Goal: Information Seeking & Learning: Learn about a topic

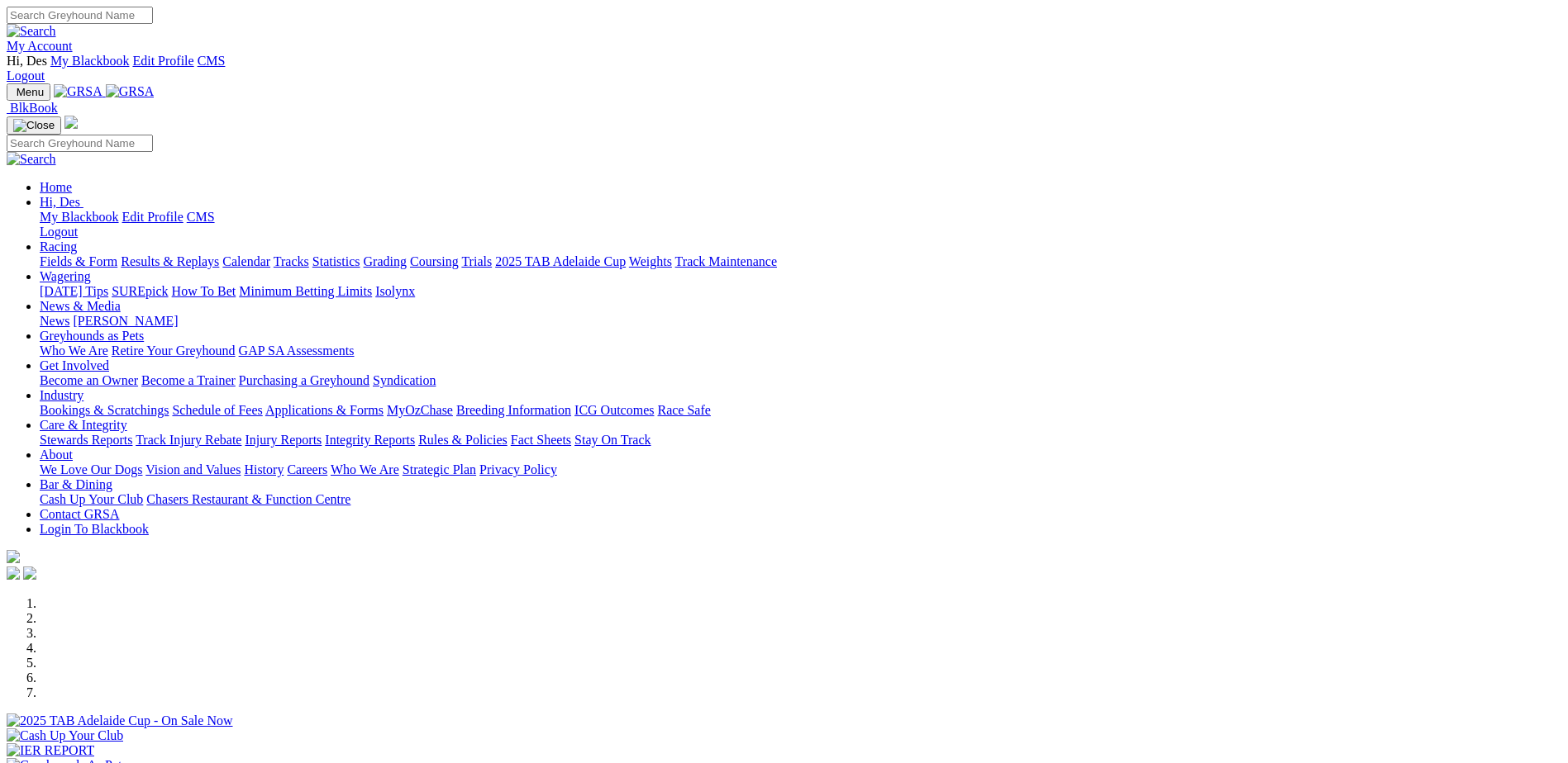
click at [73, 448] on link "About" at bounding box center [56, 455] width 33 height 14
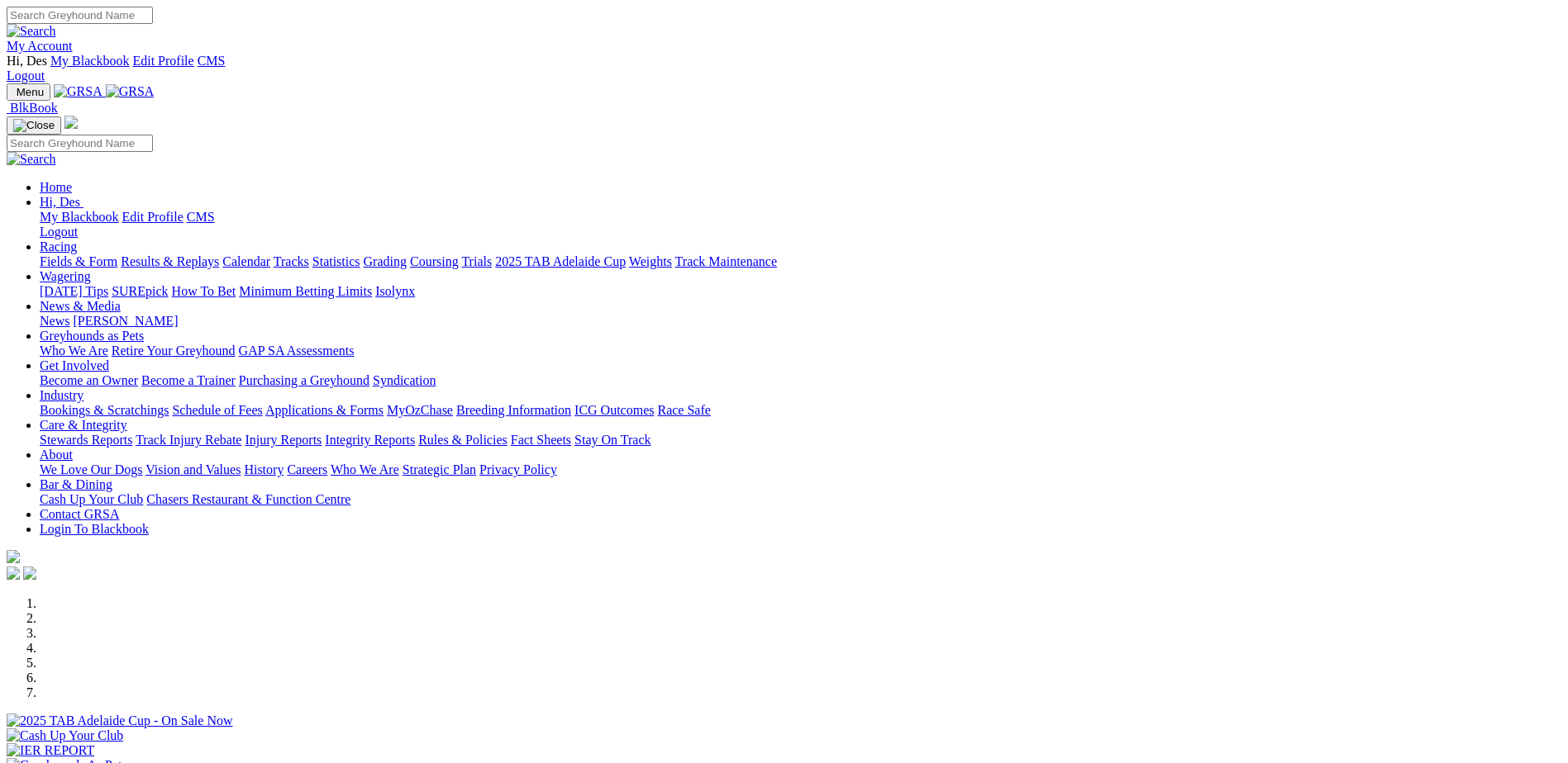
click at [73, 448] on link "About" at bounding box center [56, 455] width 33 height 14
click at [399, 463] on link "Who We Are" at bounding box center [364, 469] width 69 height 14
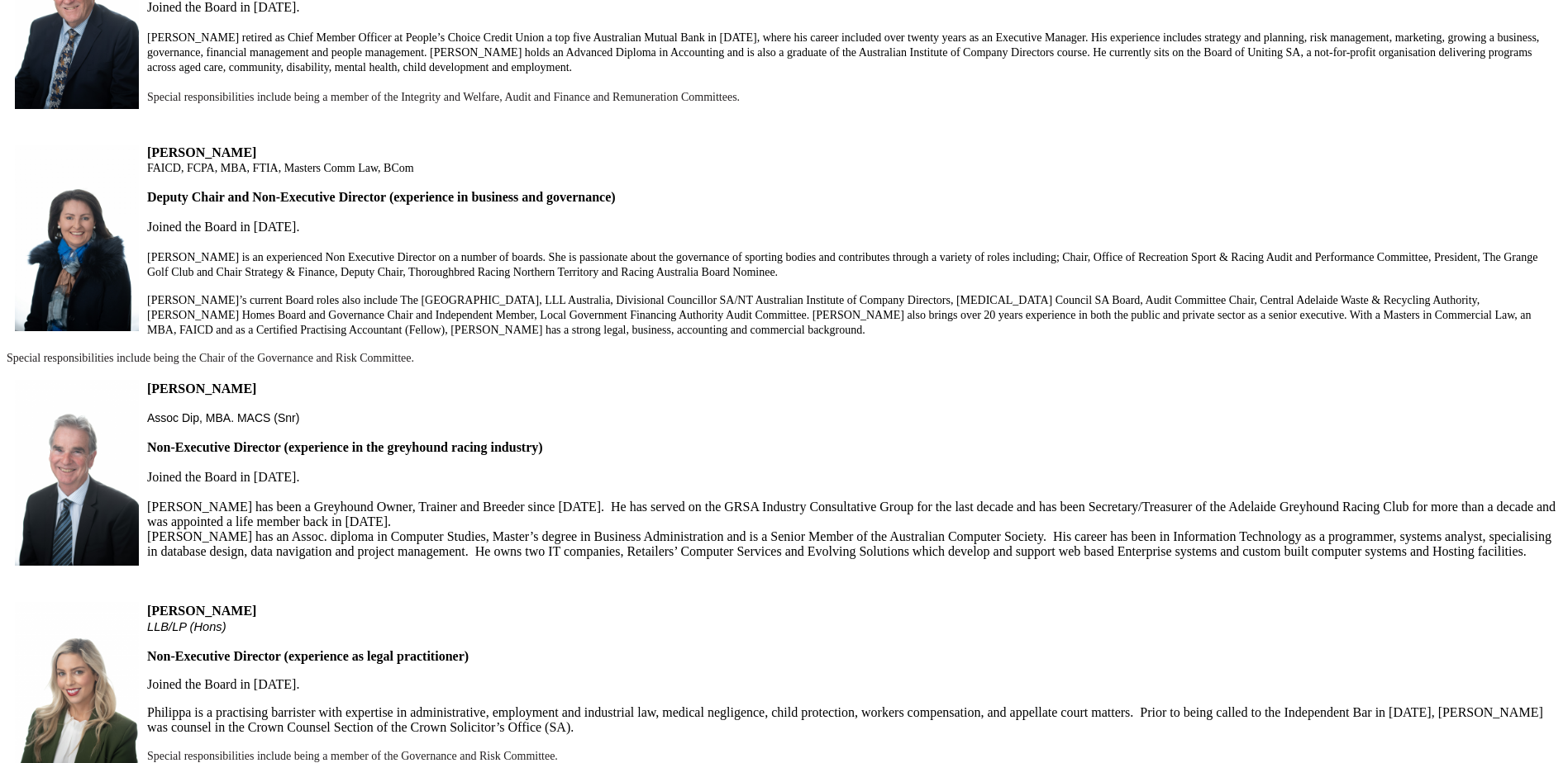
scroll to position [909, 0]
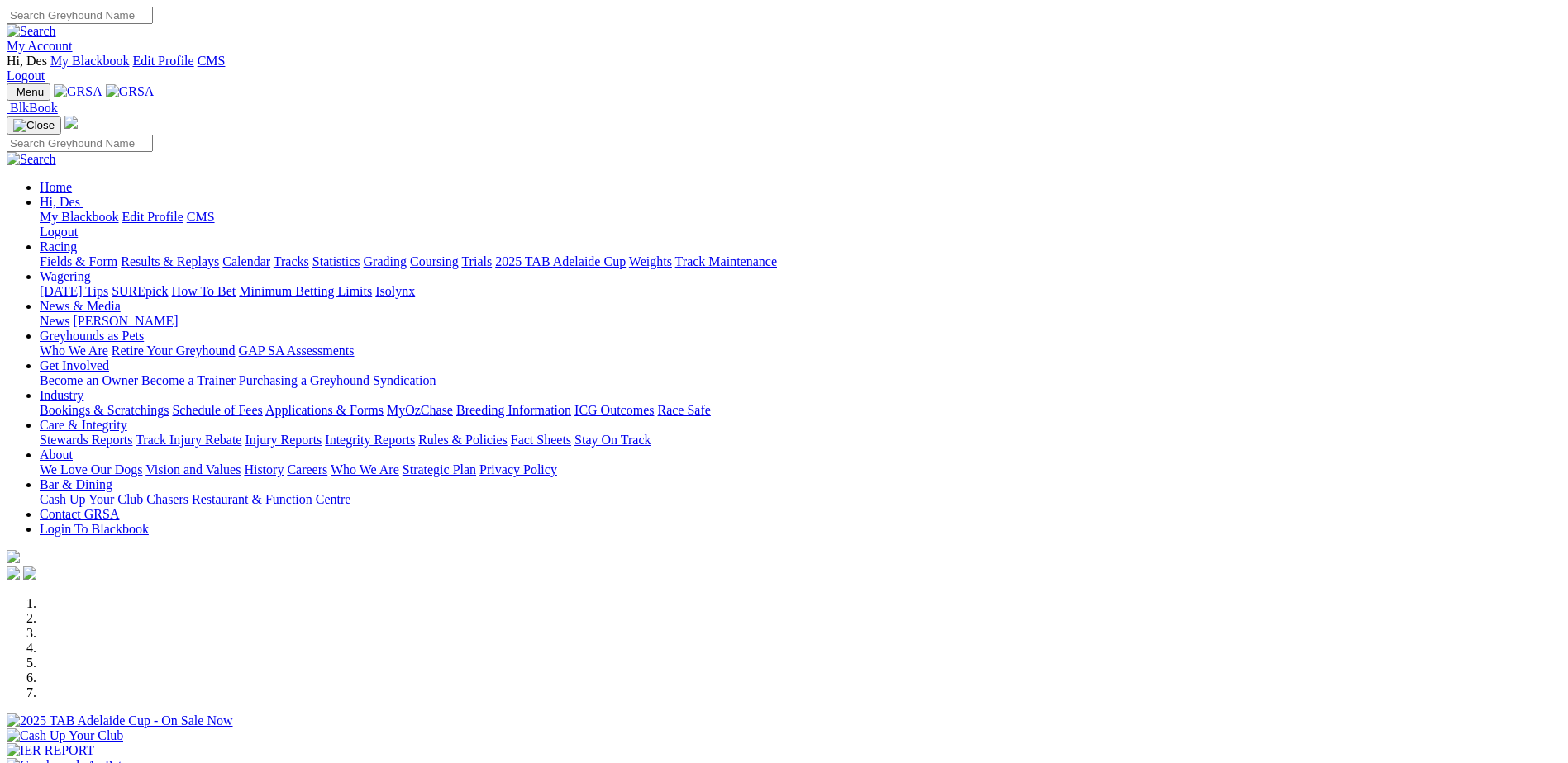
click at [571, 433] on link "Fact Sheets" at bounding box center [541, 440] width 60 height 14
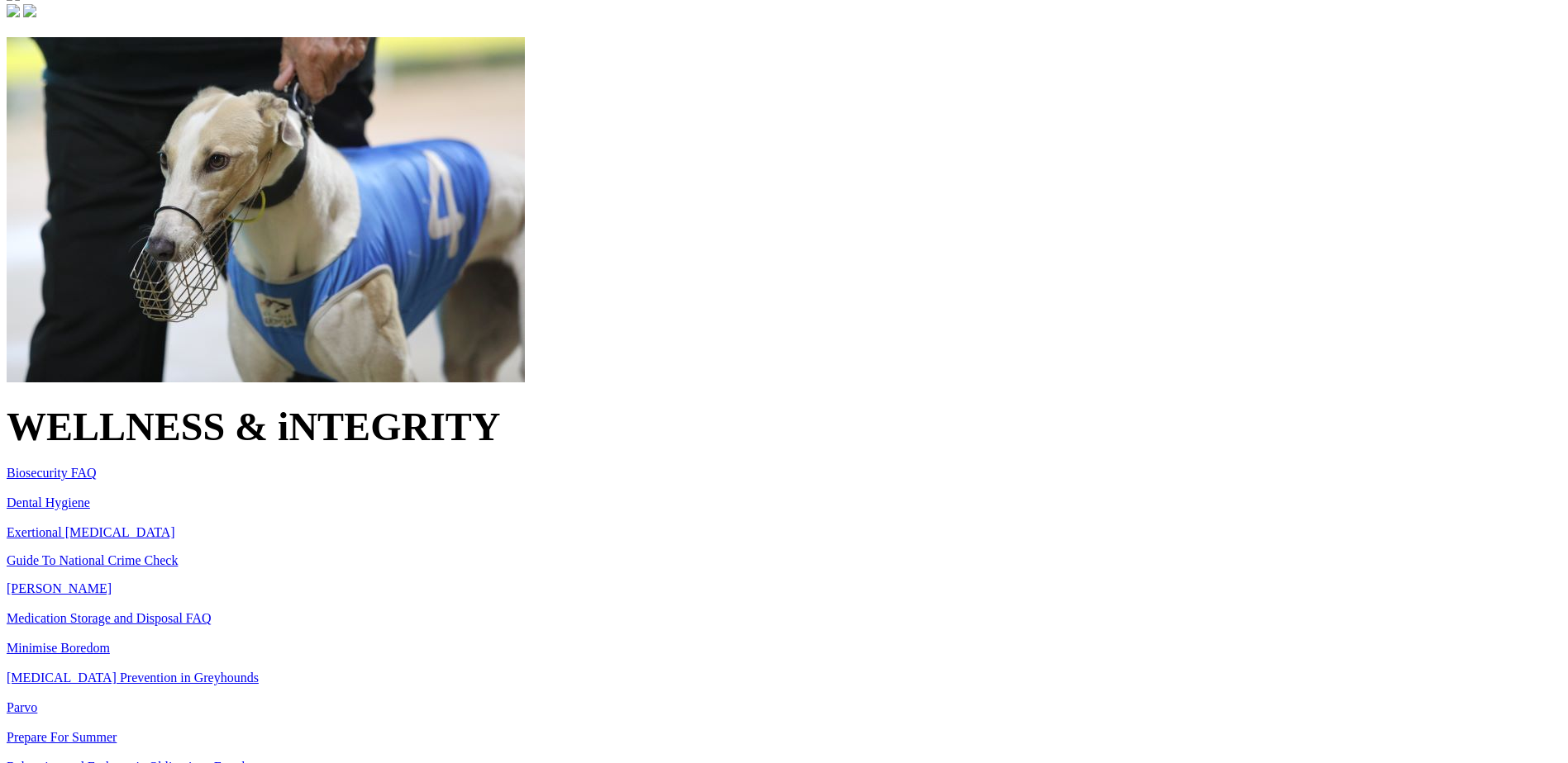
scroll to position [661, 0]
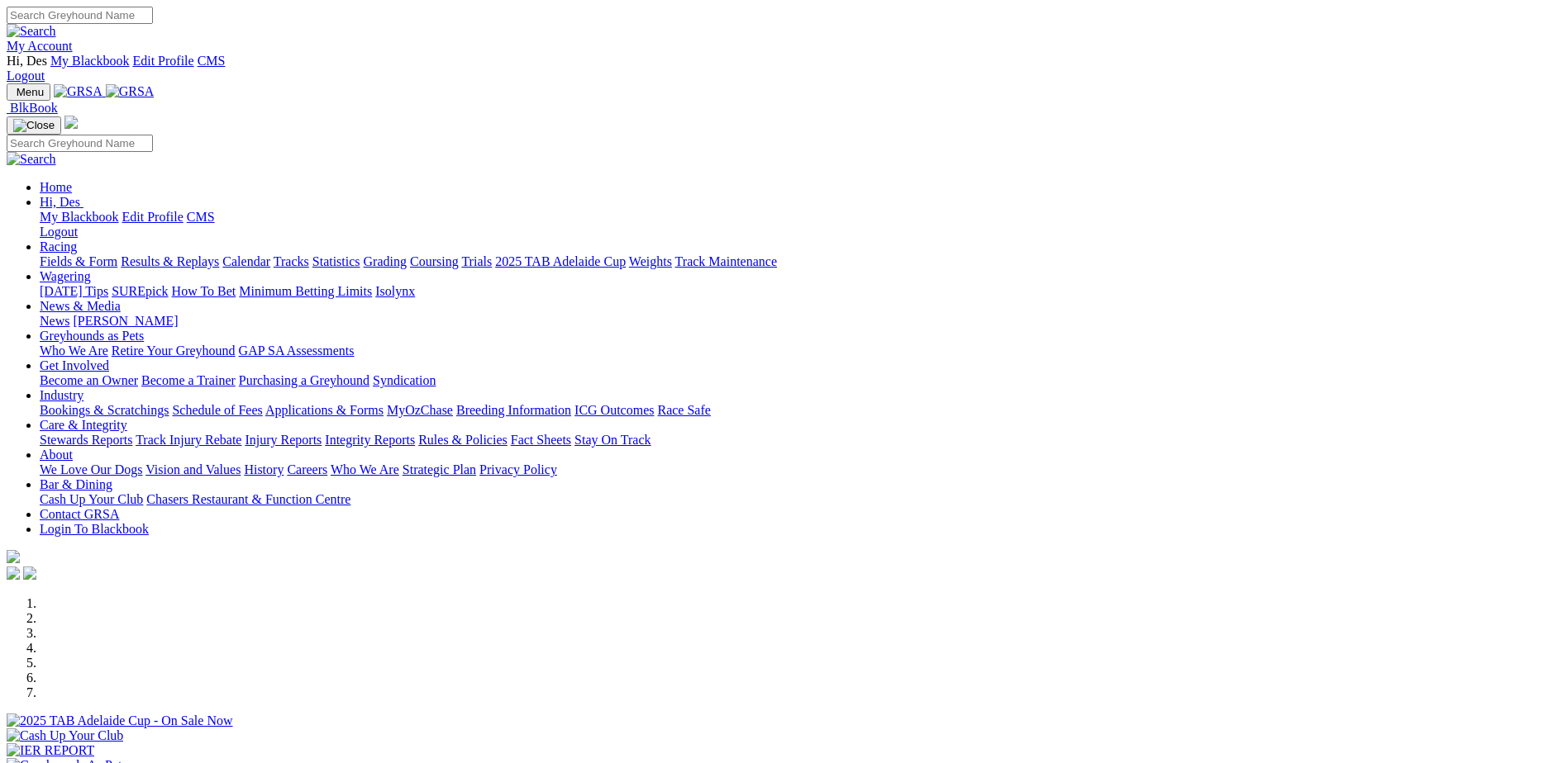
click at [508, 433] on link "Rules & Policies" at bounding box center [463, 440] width 89 height 14
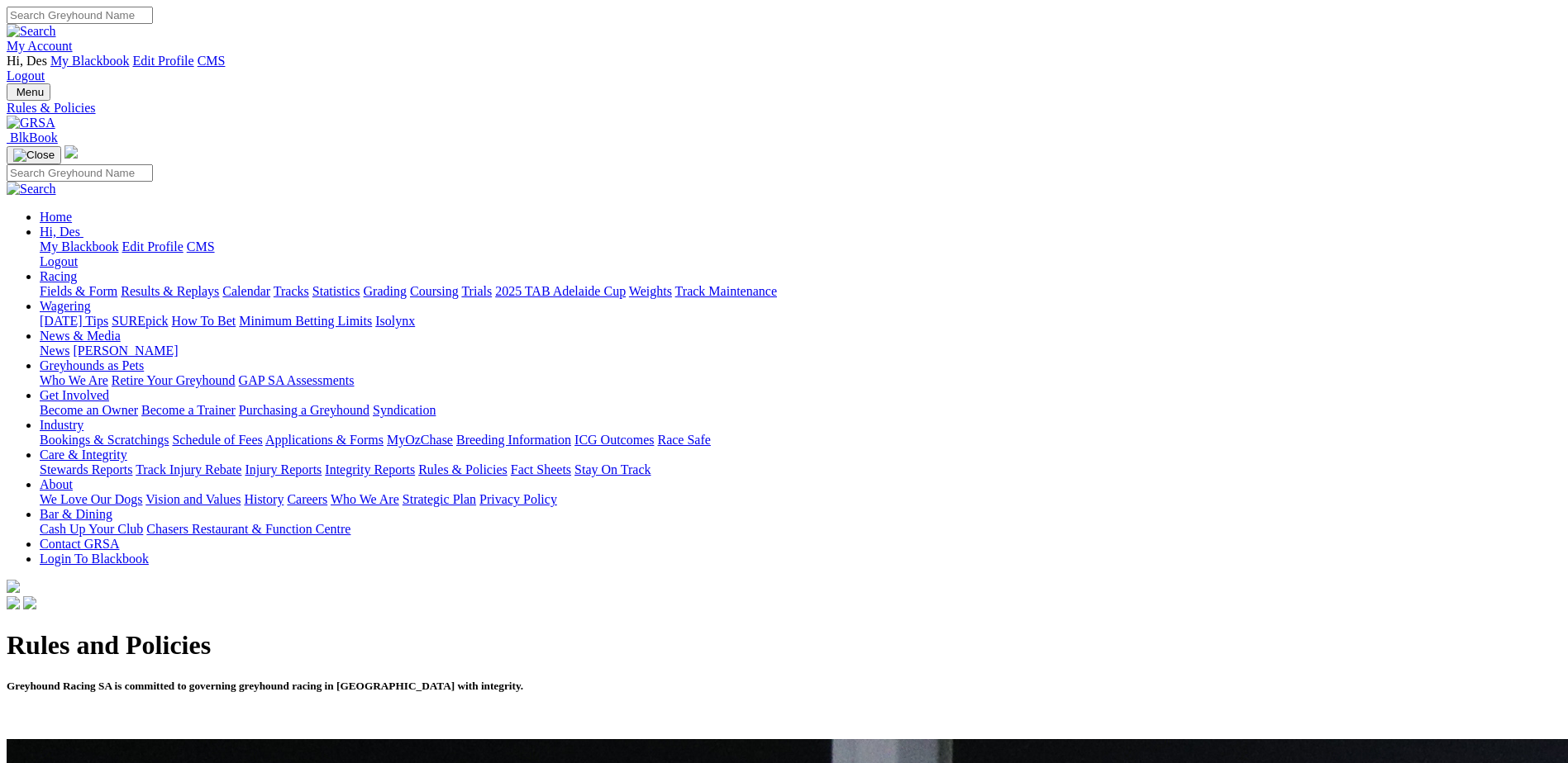
click at [240, 492] on link "Vision and Values" at bounding box center [193, 499] width 95 height 14
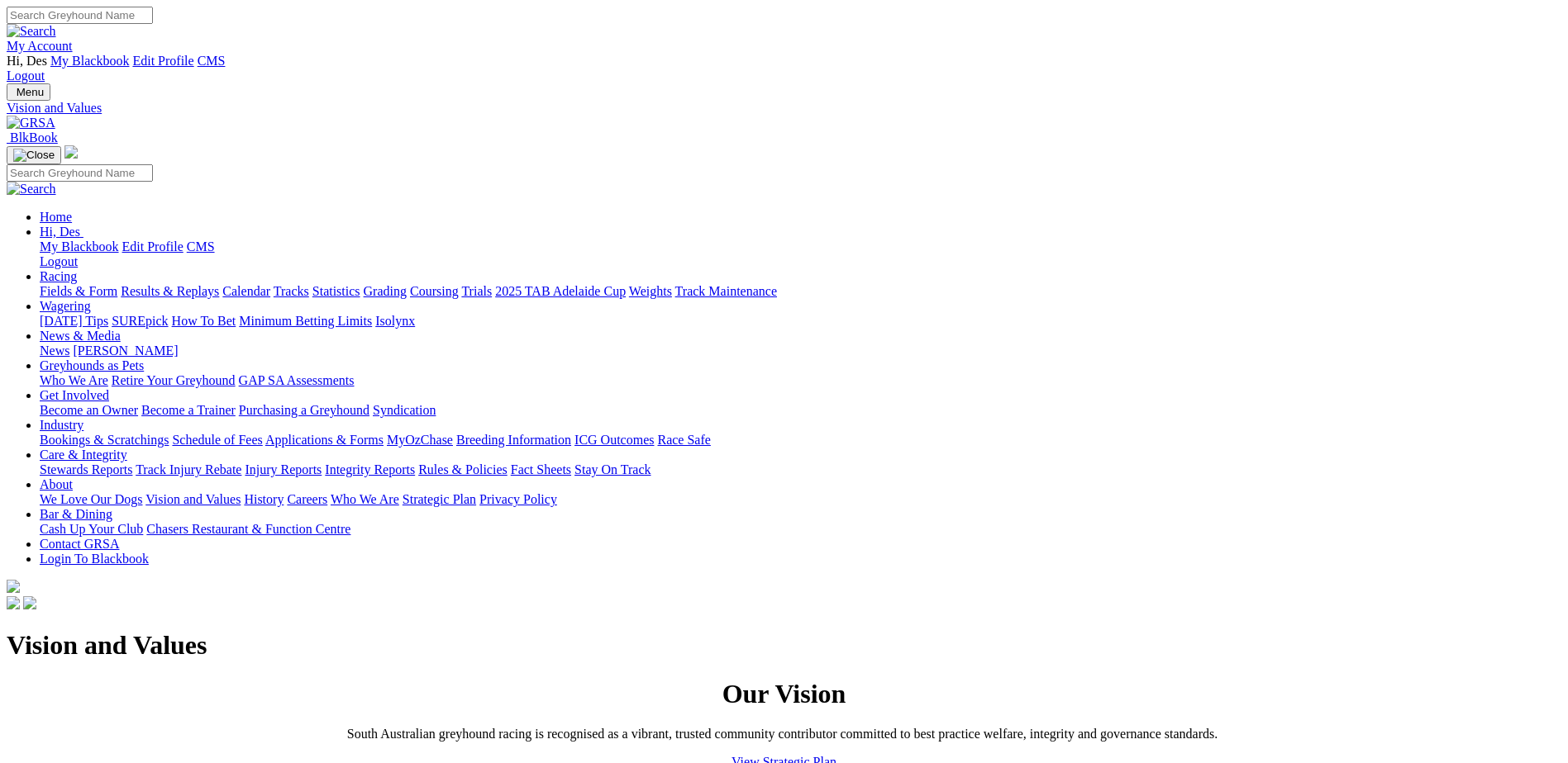
click at [399, 492] on link "Who We Are" at bounding box center [364, 499] width 69 height 14
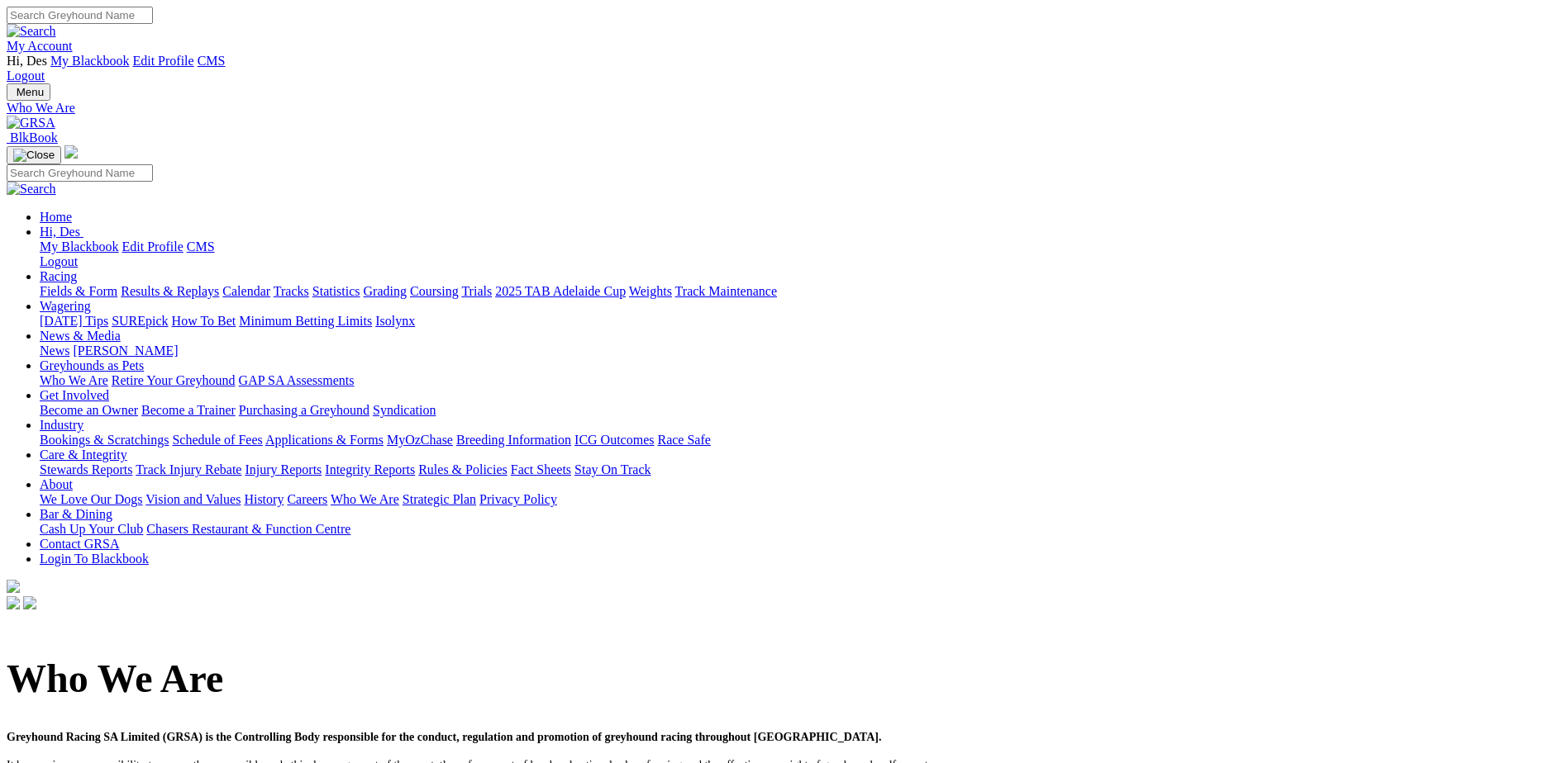
click at [476, 492] on link "Strategic Plan" at bounding box center [439, 499] width 74 height 14
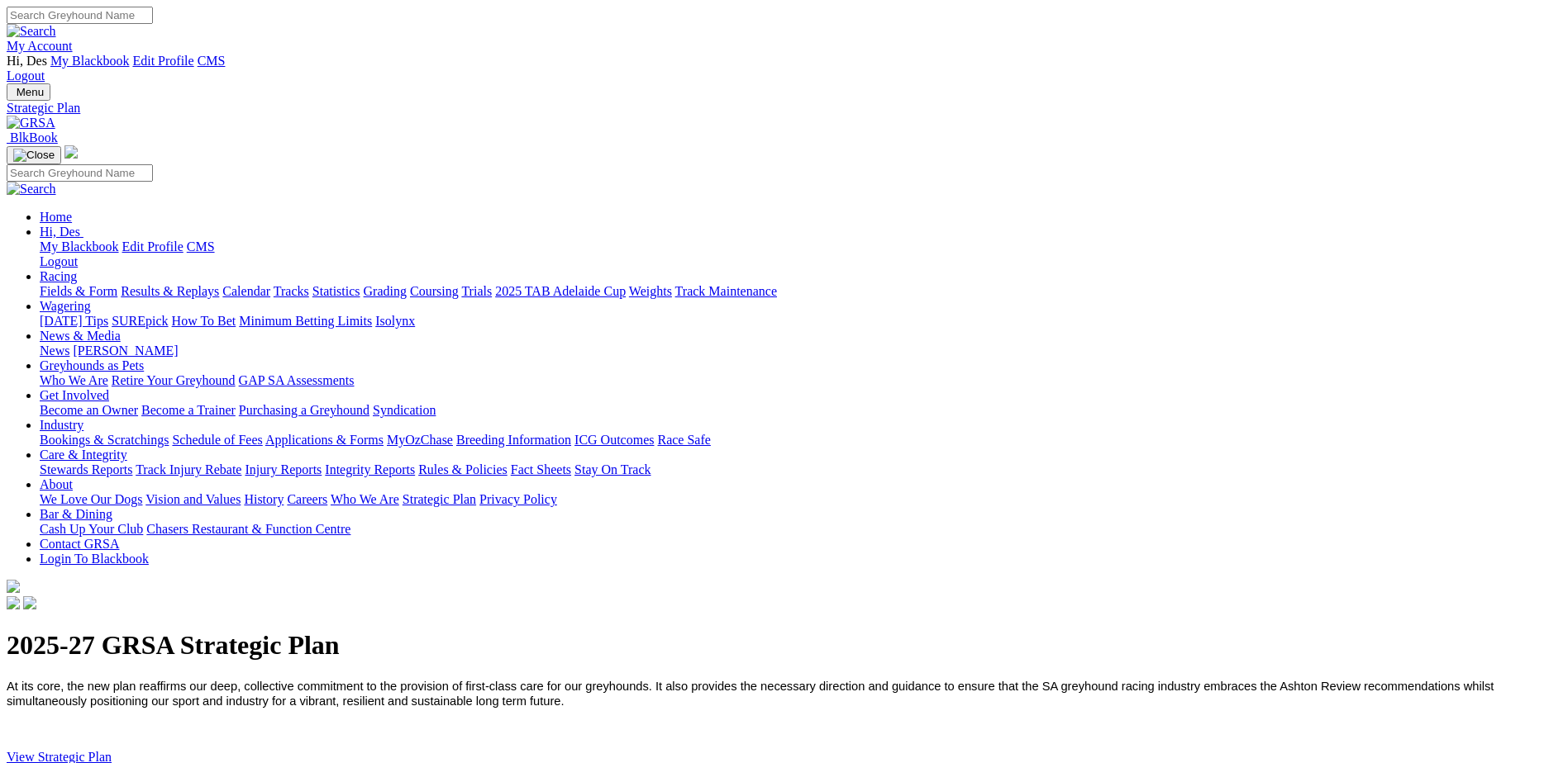
click at [240, 492] on link "Vision and Values" at bounding box center [193, 499] width 95 height 14
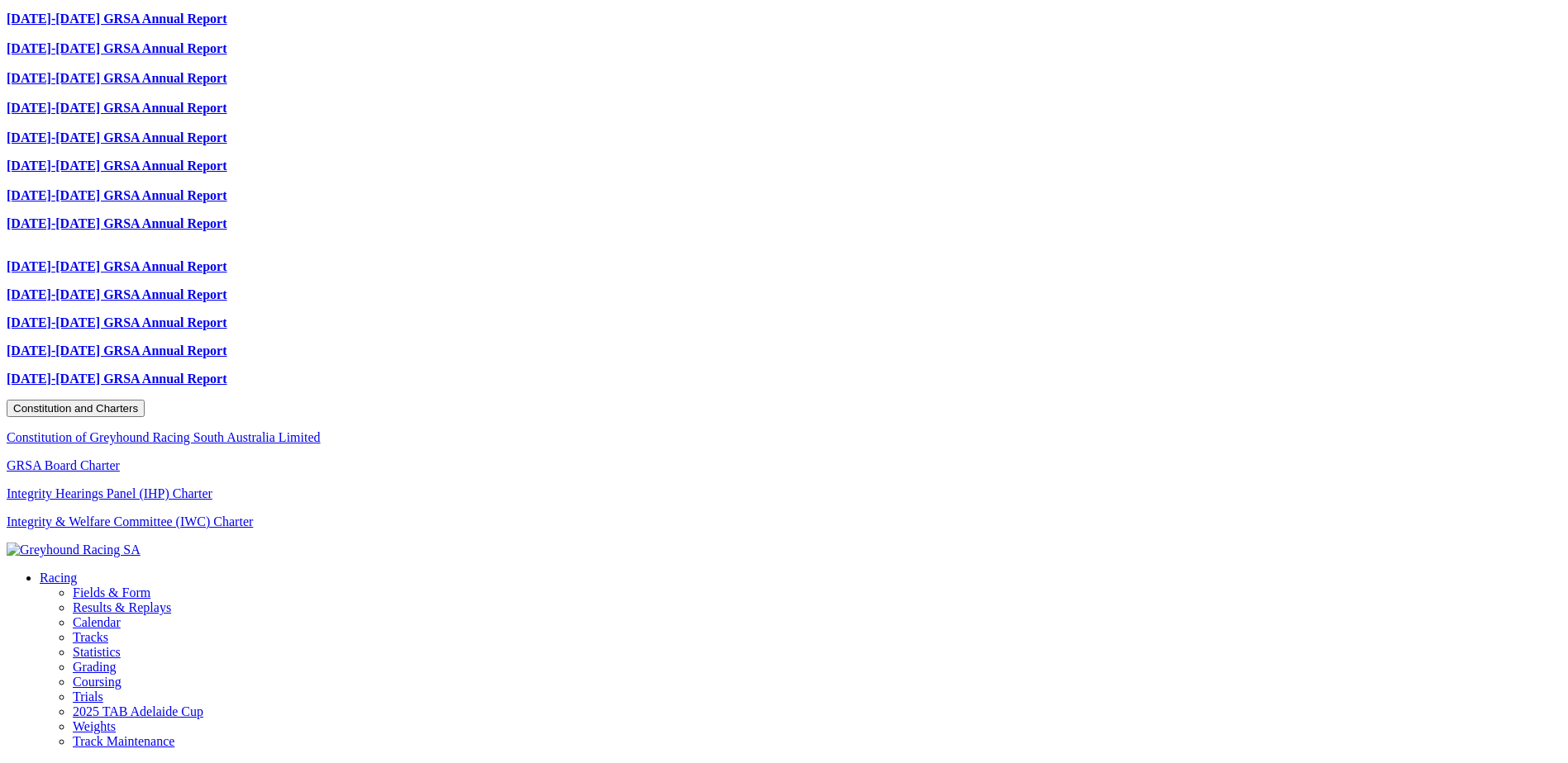
scroll to position [1321, 0]
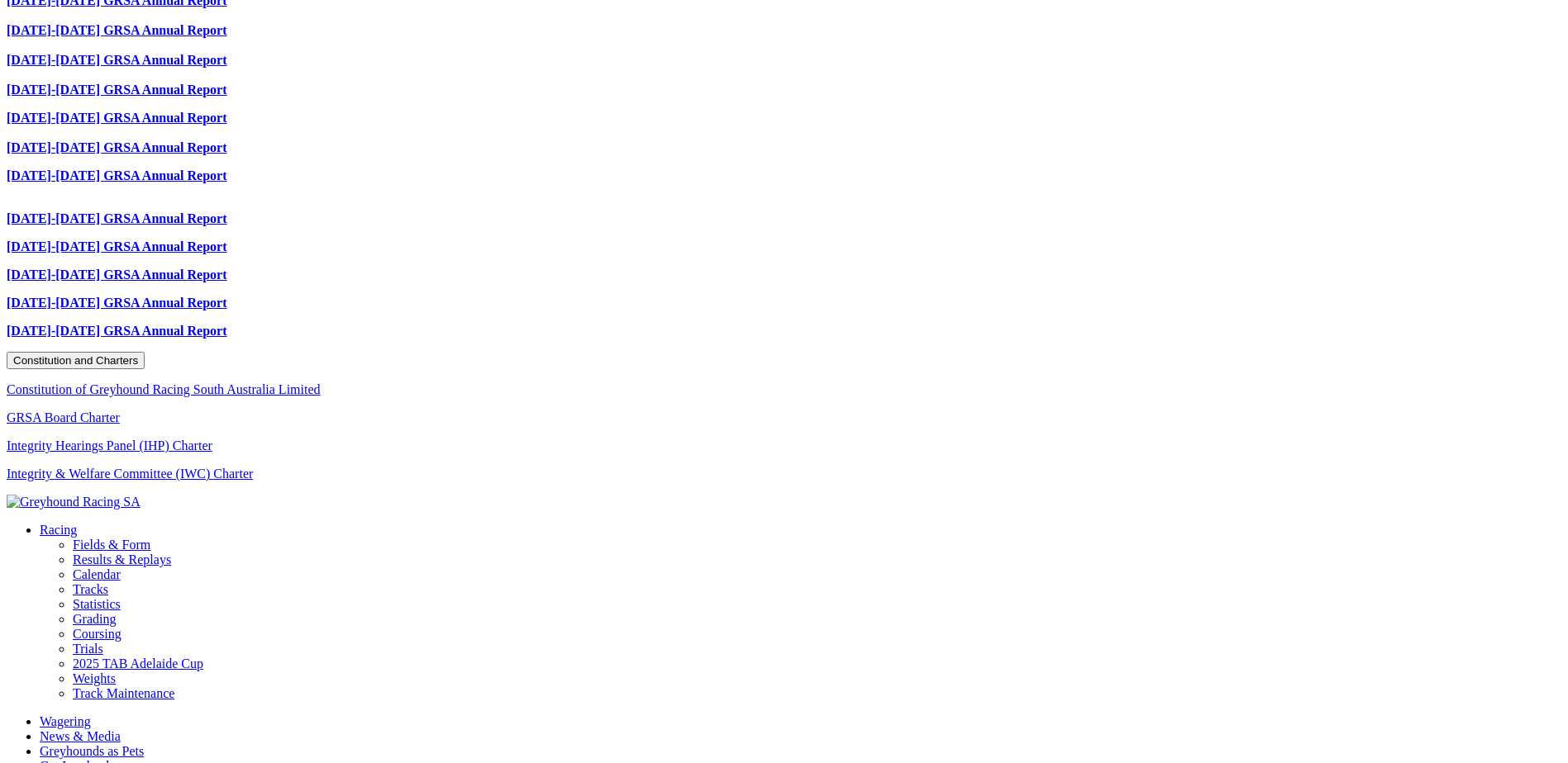
click at [212, 439] on link "Integrity Hearings Panel (IHP) Charter" at bounding box center [110, 446] width 205 height 14
